Goal: Navigation & Orientation: Find specific page/section

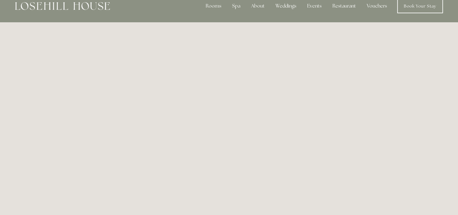
drag, startPoint x: 60, startPoint y: 10, endPoint x: 59, endPoint y: 15, distance: 5.5
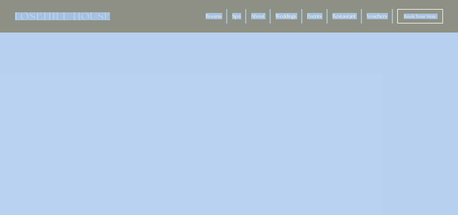
click at [45, 16] on img at bounding box center [62, 16] width 95 height 8
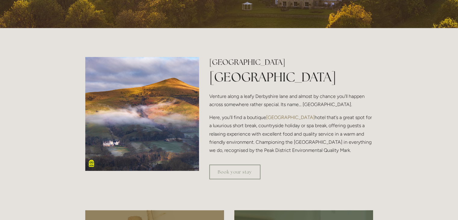
scroll to position [171, 0]
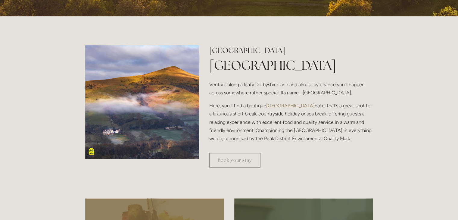
click at [205, 82] on div "[GEOGRAPHIC_DATA] [GEOGRAPHIC_DATA] Venture along a leafy [GEOGRAPHIC_DATA] and…" at bounding box center [291, 96] width 174 height 103
drag, startPoint x: 363, startPoint y: 94, endPoint x: 209, endPoint y: 86, distance: 153.4
click at [209, 86] on p "Venture along a leafy Derbyshire lane and almost by chance you'll happen across…" at bounding box center [290, 88] width 163 height 16
copy p "Venture along a leafy Derbyshire lane and almost by chance you'll happen across…"
